Goal: Transaction & Acquisition: Purchase product/service

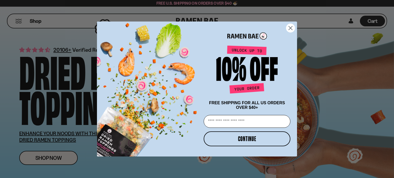
click at [291, 25] on circle "Close dialog" at bounding box center [290, 28] width 8 height 8
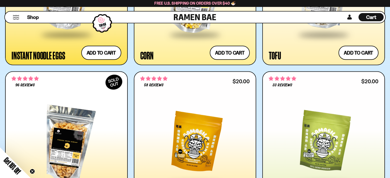
scroll to position [1025, 0]
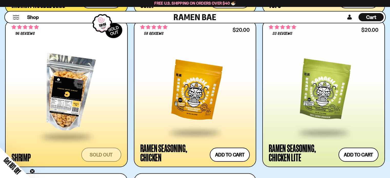
click at [47, 95] on div at bounding box center [67, 93] width 110 height 86
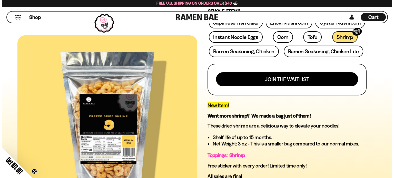
scroll to position [231, 0]
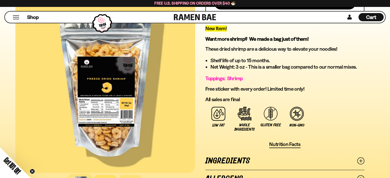
click at [374, 17] on span "Cart" at bounding box center [371, 17] width 10 height 6
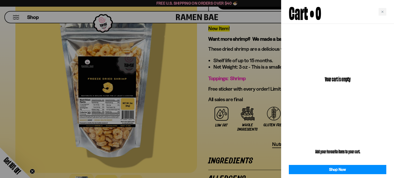
click at [375, 28] on div "Your cart is empty" at bounding box center [337, 79] width 113 height 110
